Goal: Information Seeking & Learning: Learn about a topic

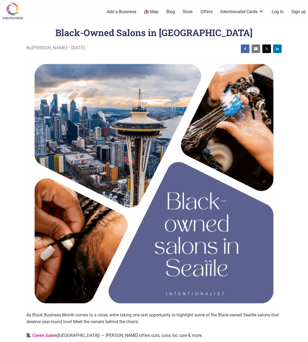
click at [20, 17] on img at bounding box center [13, 10] width 26 height 17
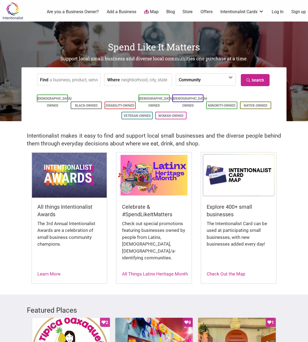
click at [135, 81] on input "Where" at bounding box center [145, 80] width 49 height 12
click at [214, 79] on span at bounding box center [216, 79] width 23 height 9
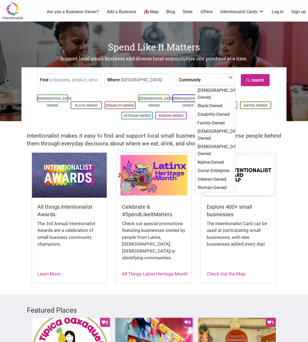
click at [148, 80] on input "nashville" at bounding box center [145, 80] width 49 height 12
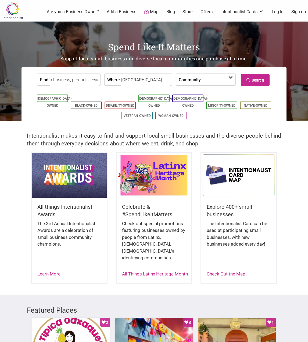
type input "Nashville"
click at [215, 83] on span at bounding box center [216, 79] width 23 height 9
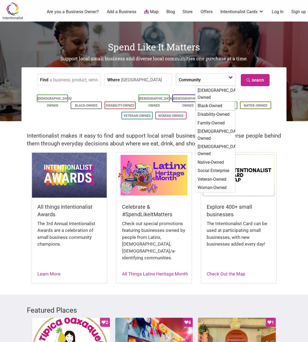
click at [217, 101] on div "Black-Owned" at bounding box center [215, 105] width 39 height 9
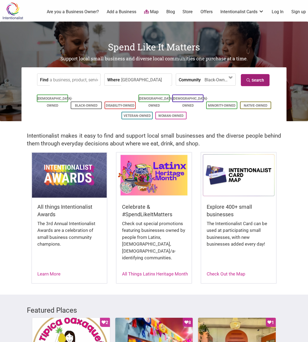
click at [263, 85] on link "Search" at bounding box center [255, 80] width 29 height 12
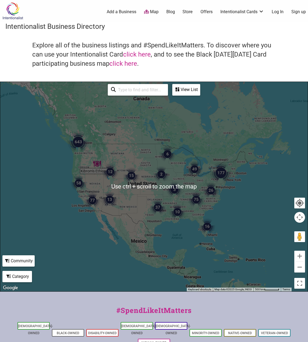
click at [179, 194] on img "3" at bounding box center [175, 189] width 16 height 16
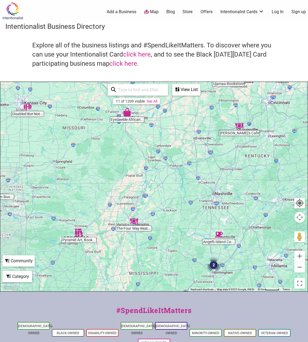
drag, startPoint x: 221, startPoint y: 227, endPoint x: 163, endPoint y: 203, distance: 63.1
click at [163, 203] on div "To navigate, press the arrow keys." at bounding box center [154, 186] width 308 height 209
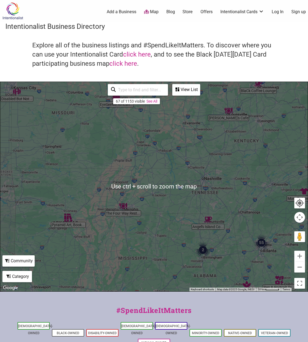
click at [212, 183] on div "To navigate, press the arrow keys." at bounding box center [154, 186] width 308 height 209
click at [216, 179] on div "To navigate, press the arrow keys." at bounding box center [154, 186] width 308 height 209
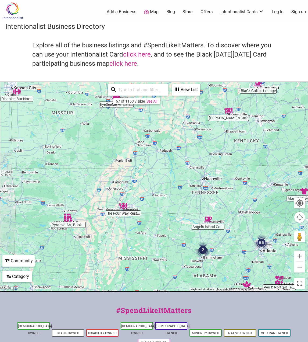
click at [211, 178] on div "To navigate, press the arrow keys." at bounding box center [154, 186] width 308 height 209
click at [209, 181] on div "To navigate, press the arrow keys." at bounding box center [154, 186] width 308 height 209
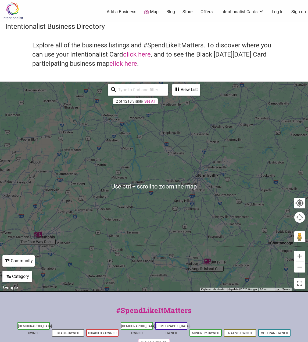
click at [199, 180] on div "To navigate, press the arrow keys." at bounding box center [154, 186] width 308 height 209
click at [199, 179] on div "To navigate, press the arrow keys." at bounding box center [154, 186] width 308 height 209
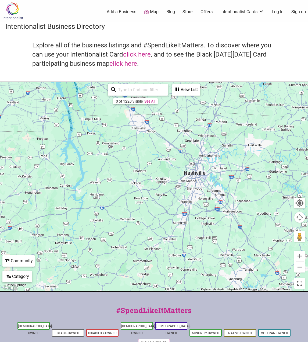
click at [201, 176] on div "To navigate, press the arrow keys." at bounding box center [154, 186] width 308 height 209
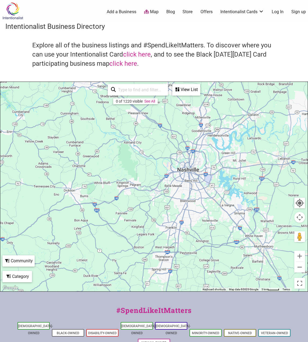
click at [192, 175] on div "To navigate, press the arrow keys." at bounding box center [154, 186] width 308 height 209
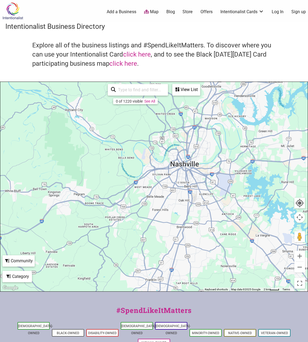
click at [191, 163] on div "To navigate, press the arrow keys." at bounding box center [154, 186] width 308 height 209
click at [186, 167] on div "To navigate, press the arrow keys." at bounding box center [154, 186] width 308 height 209
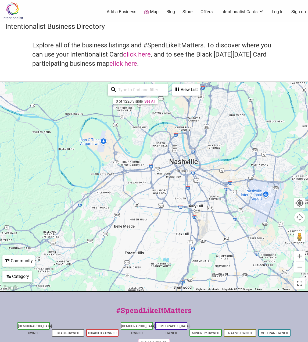
click at [186, 167] on div "To navigate, press the arrow keys." at bounding box center [154, 186] width 308 height 209
click at [186, 165] on div "To navigate, press the arrow keys." at bounding box center [154, 186] width 308 height 209
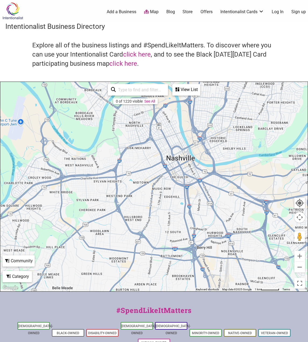
click at [185, 166] on div "To navigate, press the arrow keys." at bounding box center [154, 186] width 308 height 209
click at [191, 86] on div "View List" at bounding box center [186, 89] width 27 height 10
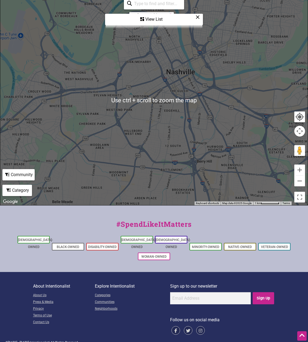
scroll to position [87, 0]
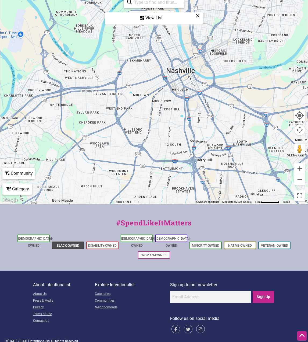
click at [62, 244] on link "Black-Owned" at bounding box center [68, 246] width 23 height 4
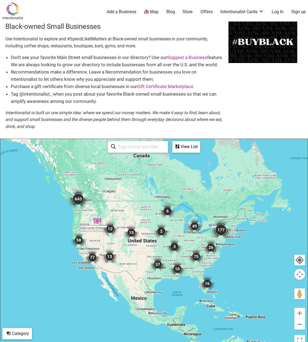
click at [197, 264] on img "75" at bounding box center [196, 256] width 16 height 16
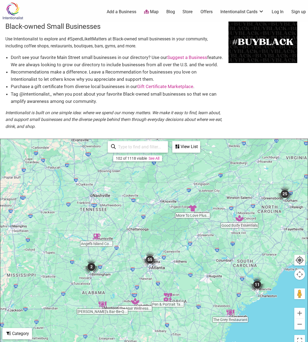
drag, startPoint x: 145, startPoint y: 218, endPoint x: 162, endPoint y: 254, distance: 39.2
click at [162, 254] on div "To navigate, press the arrow keys." at bounding box center [154, 243] width 308 height 209
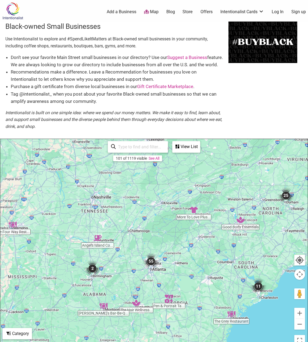
click at [109, 211] on div "To navigate, press the arrow keys." at bounding box center [154, 243] width 308 height 209
click at [90, 204] on div "To navigate, press the arrow keys." at bounding box center [154, 243] width 308 height 209
click at [91, 205] on div "To navigate, press the arrow keys." at bounding box center [154, 243] width 308 height 209
